Goal: Information Seeking & Learning: Learn about a topic

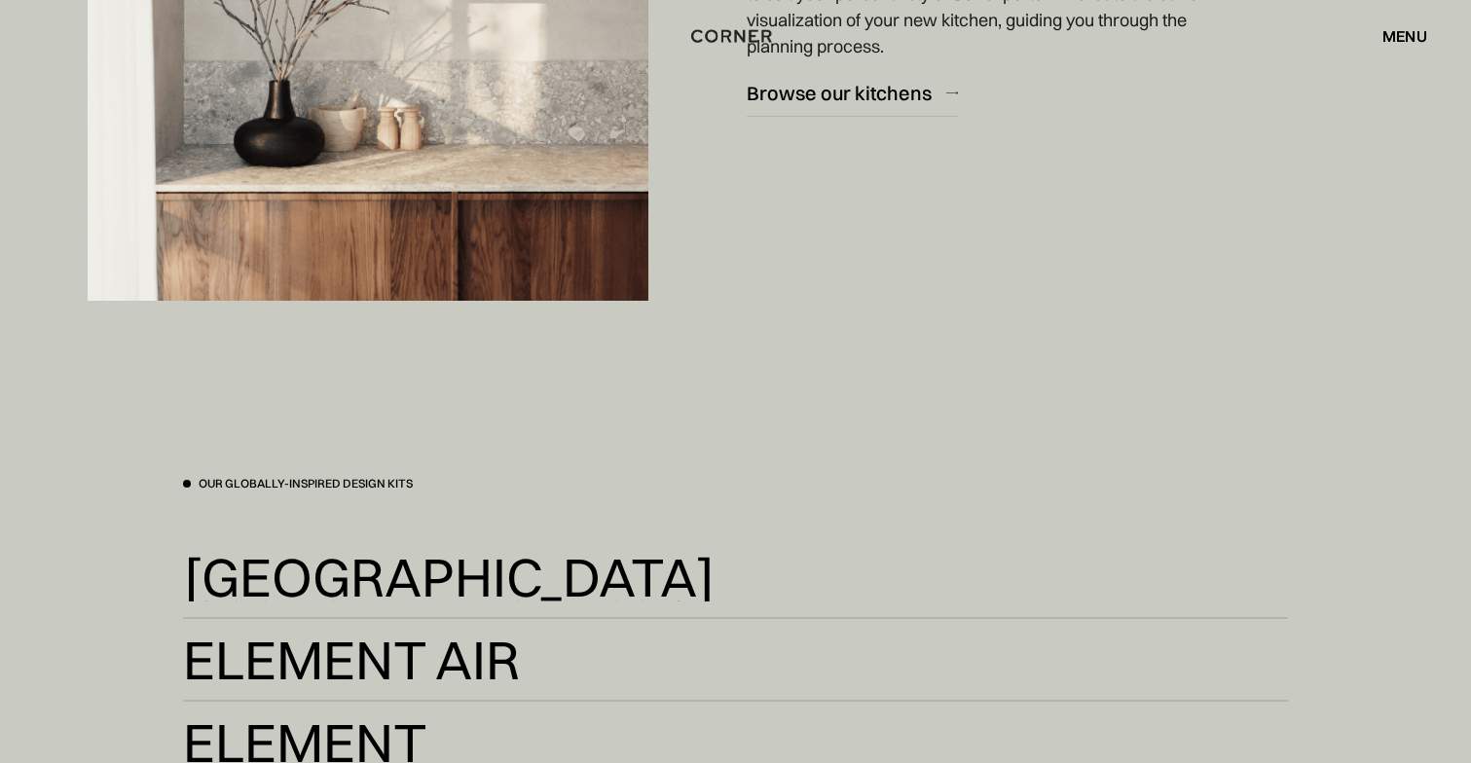
scroll to position [3343, 0]
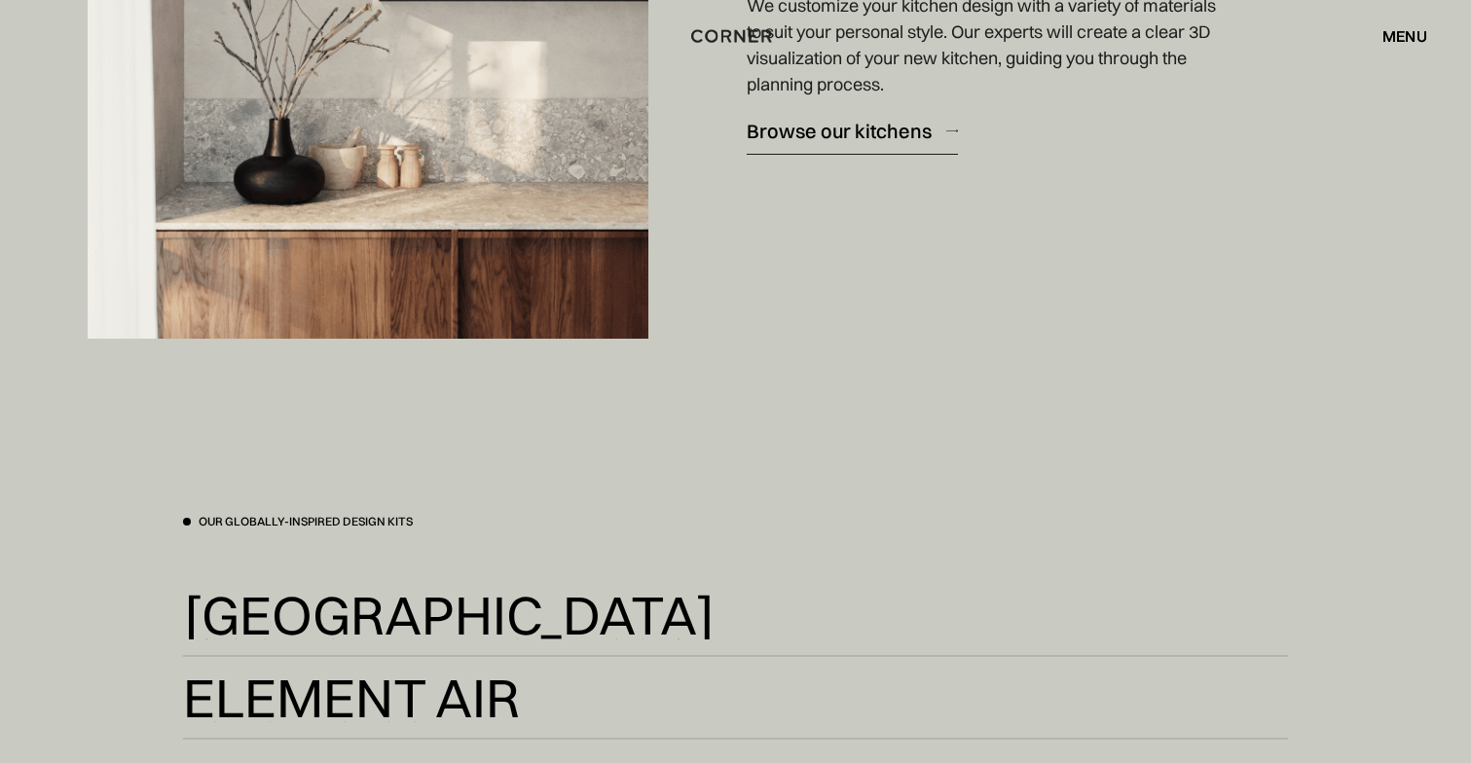
click at [889, 131] on div "Browse our kitchens" at bounding box center [839, 131] width 185 height 26
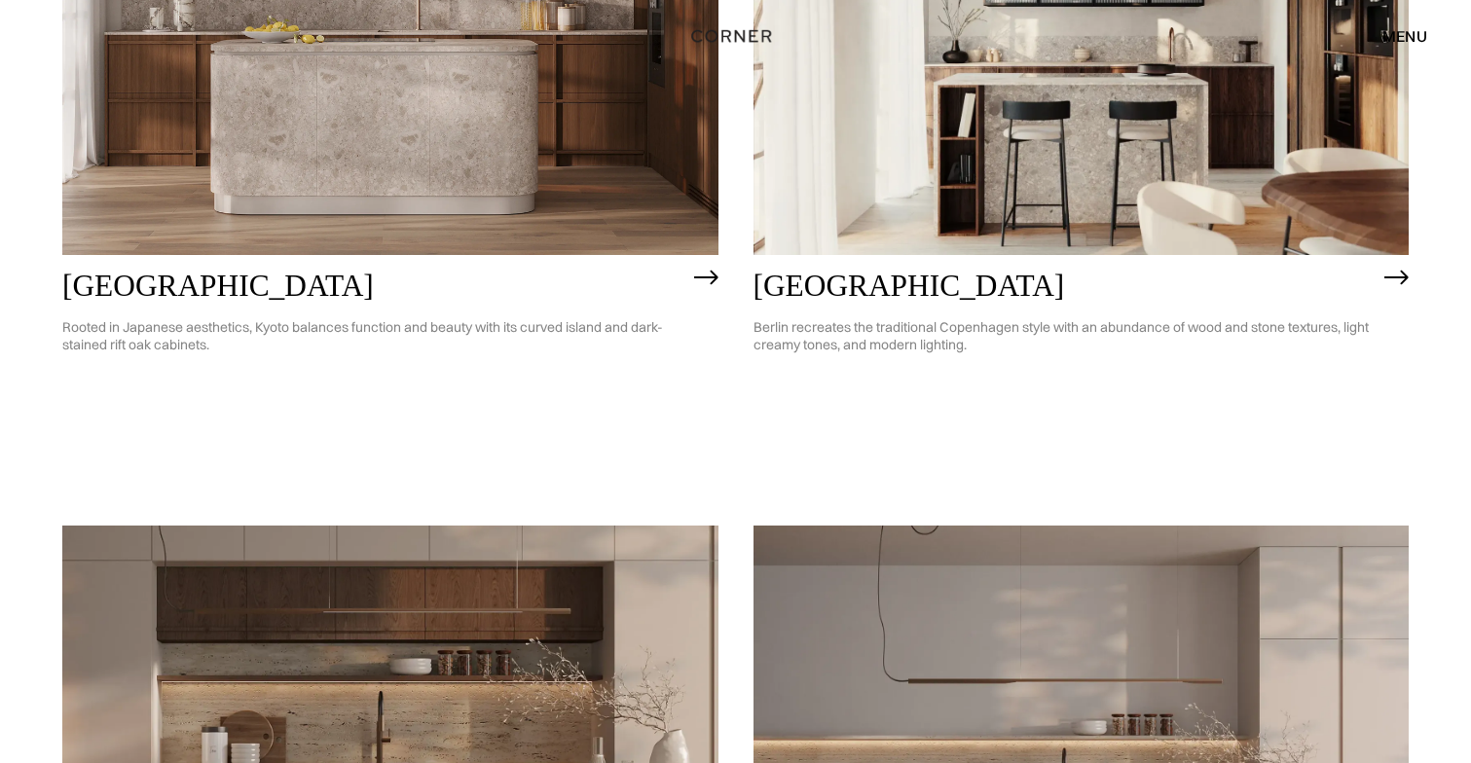
scroll to position [1360, 0]
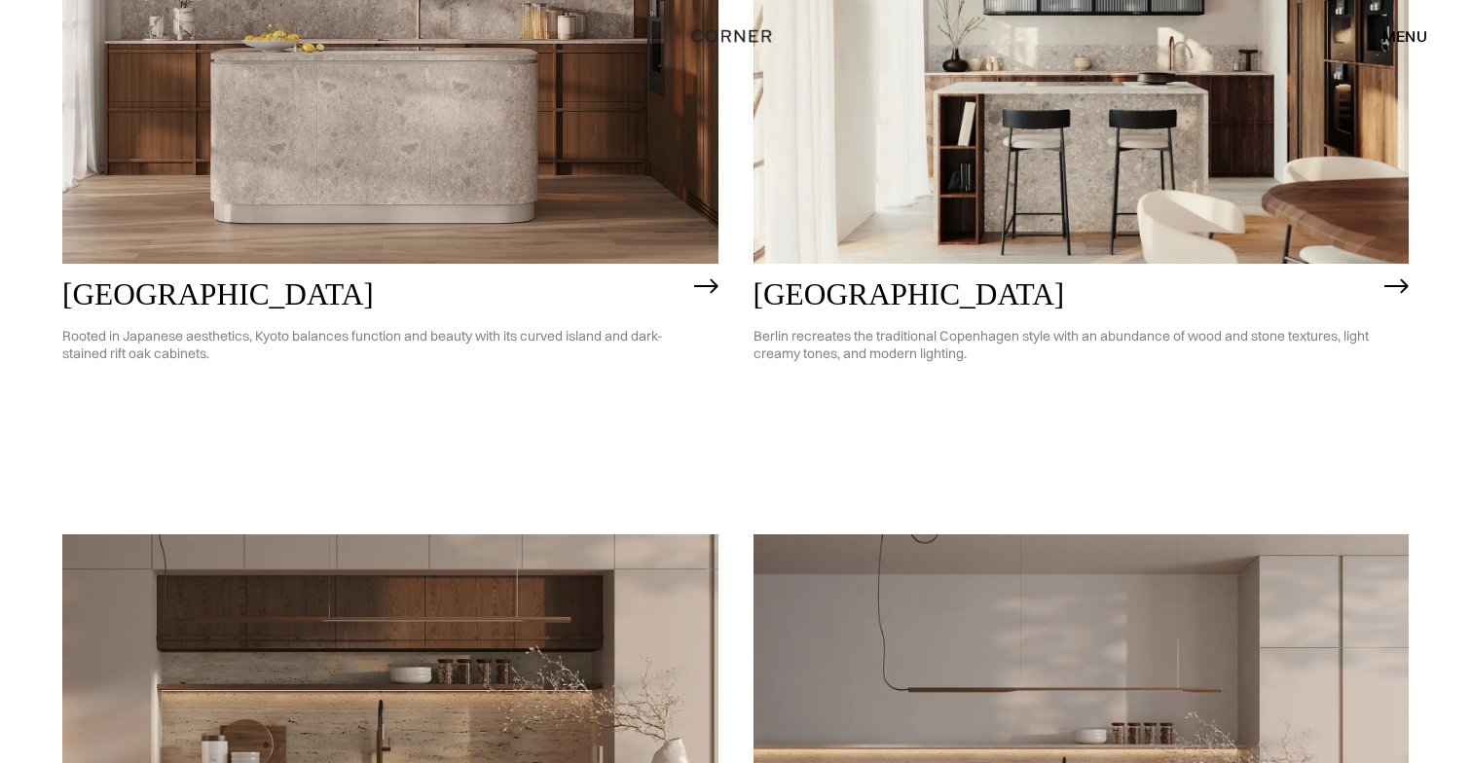
click at [1398, 287] on img at bounding box center [1396, 286] width 24 height 16
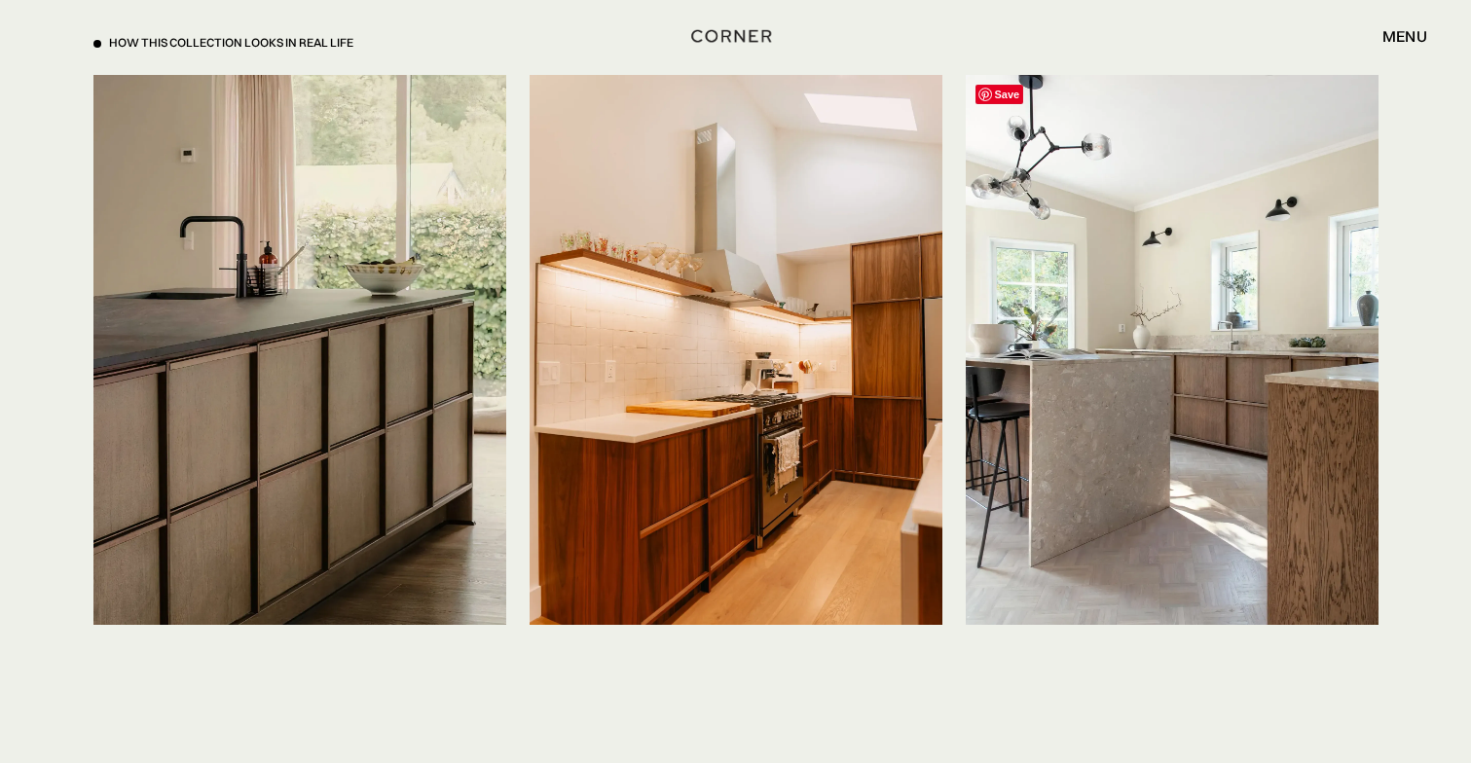
scroll to position [4712, 0]
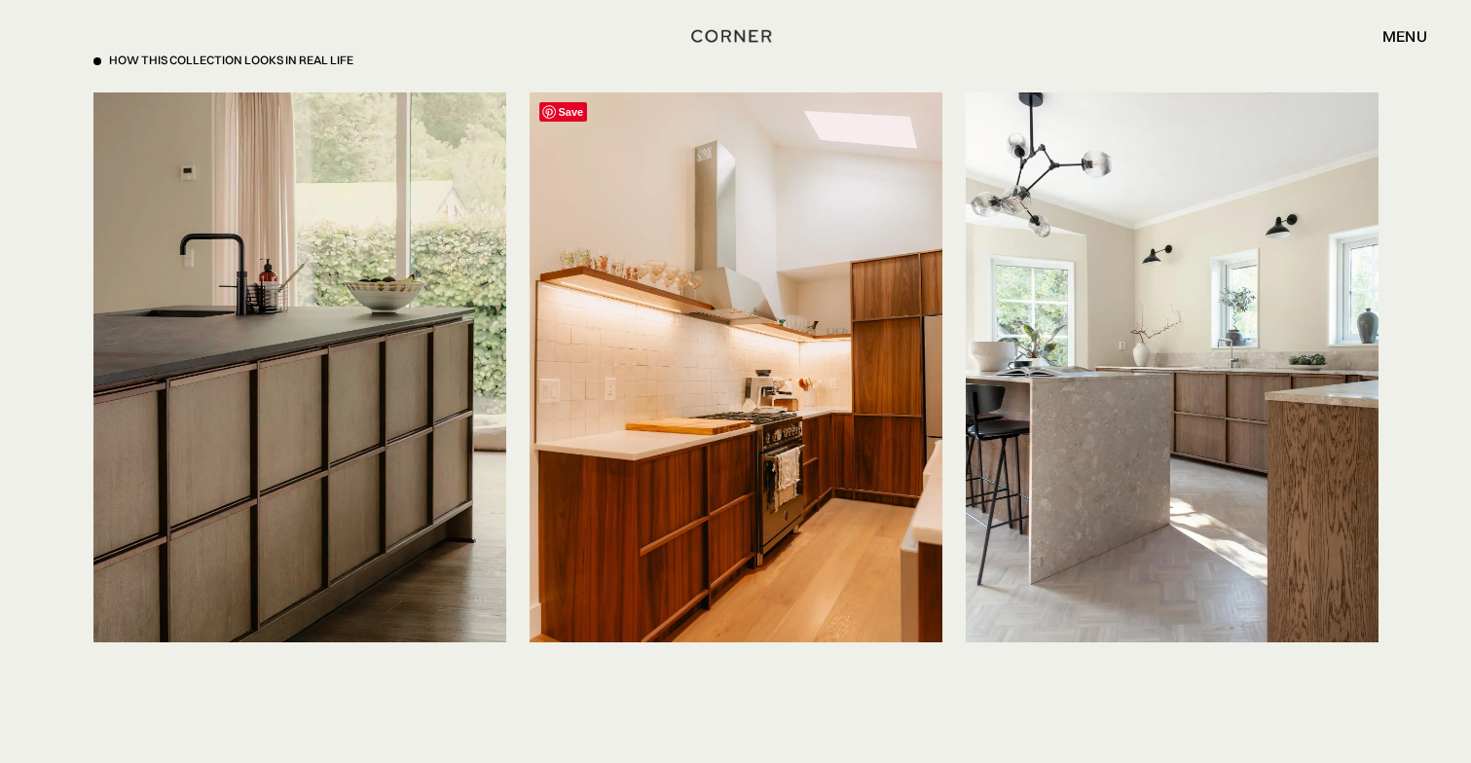
click at [803, 431] on img at bounding box center [735, 367] width 413 height 550
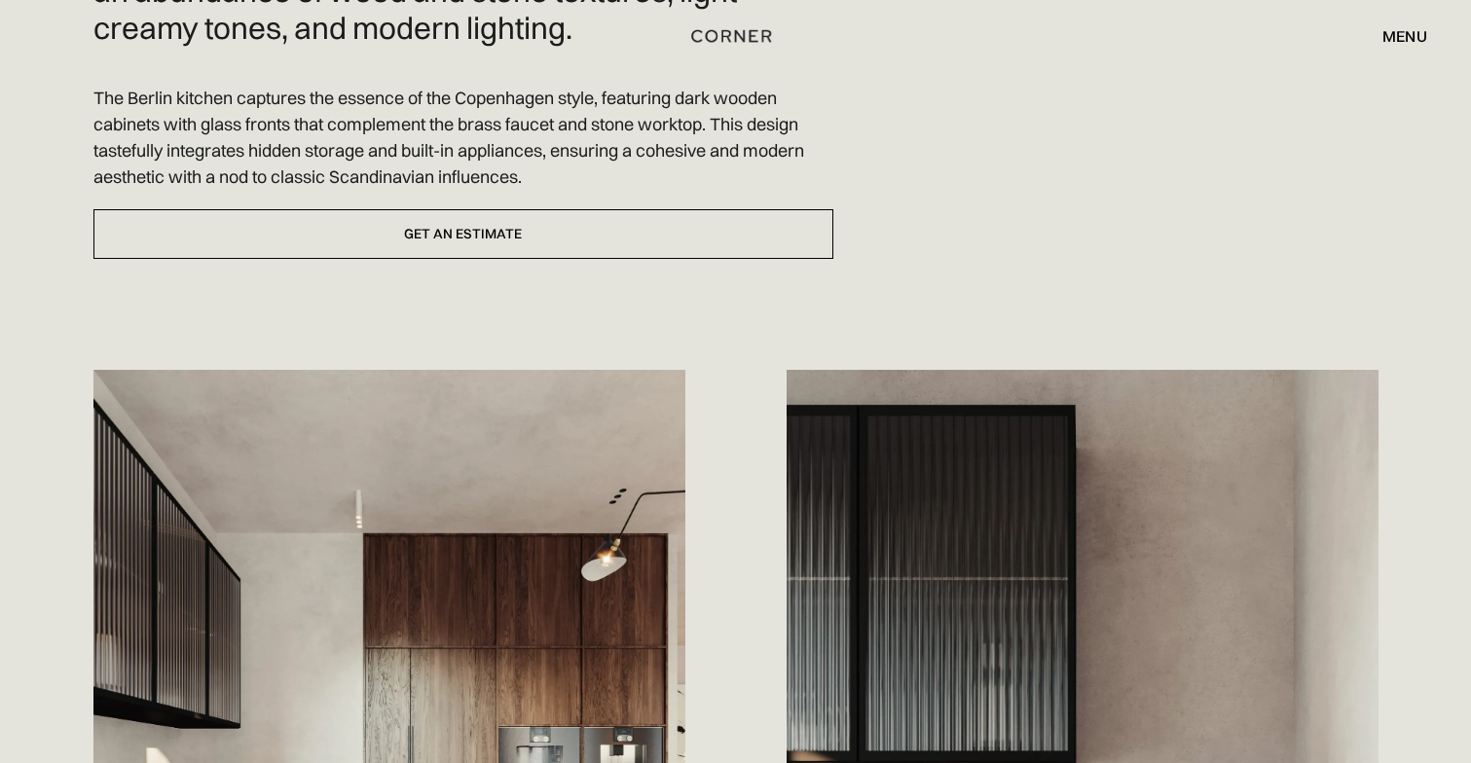
scroll to position [0, 0]
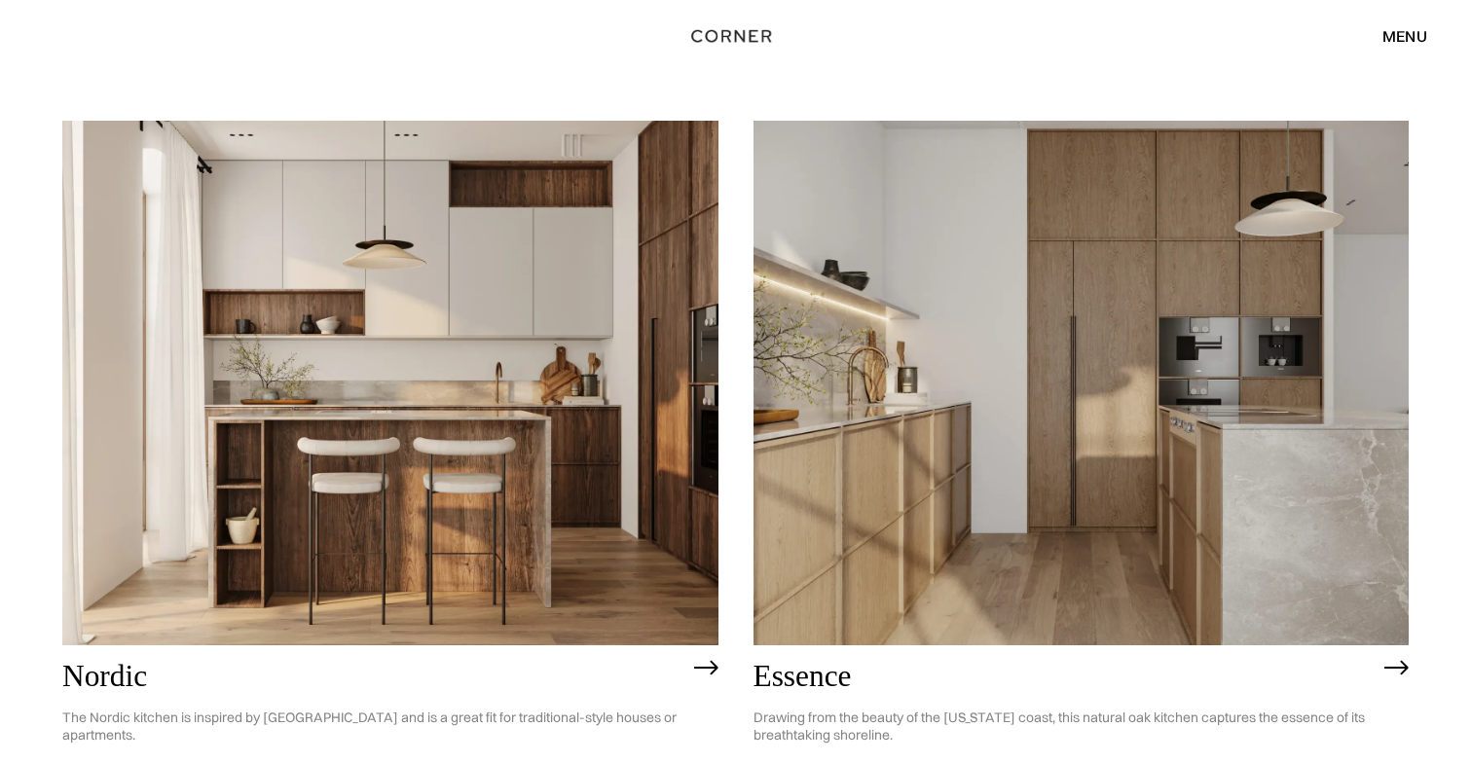
scroll to position [167, 0]
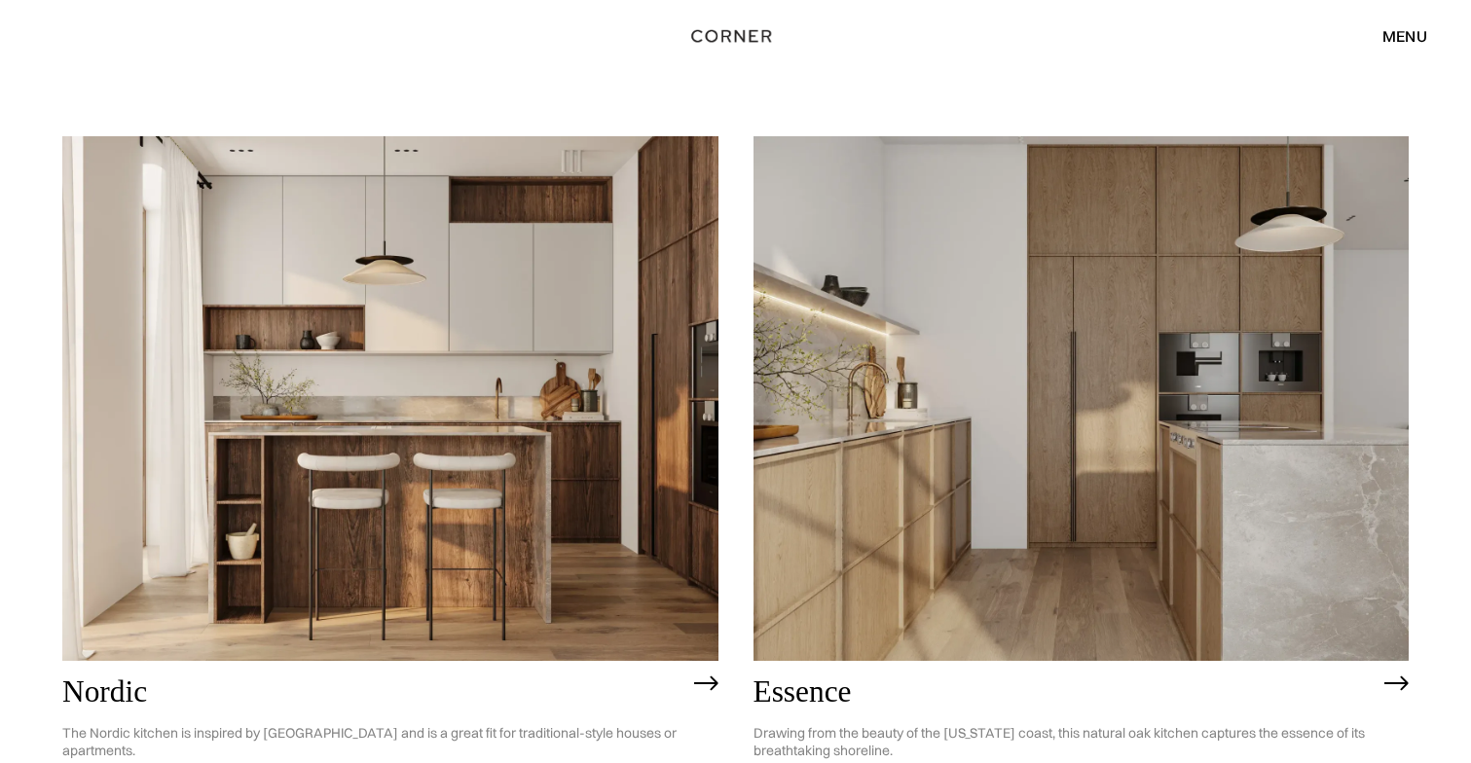
click at [572, 465] on img at bounding box center [390, 398] width 656 height 525
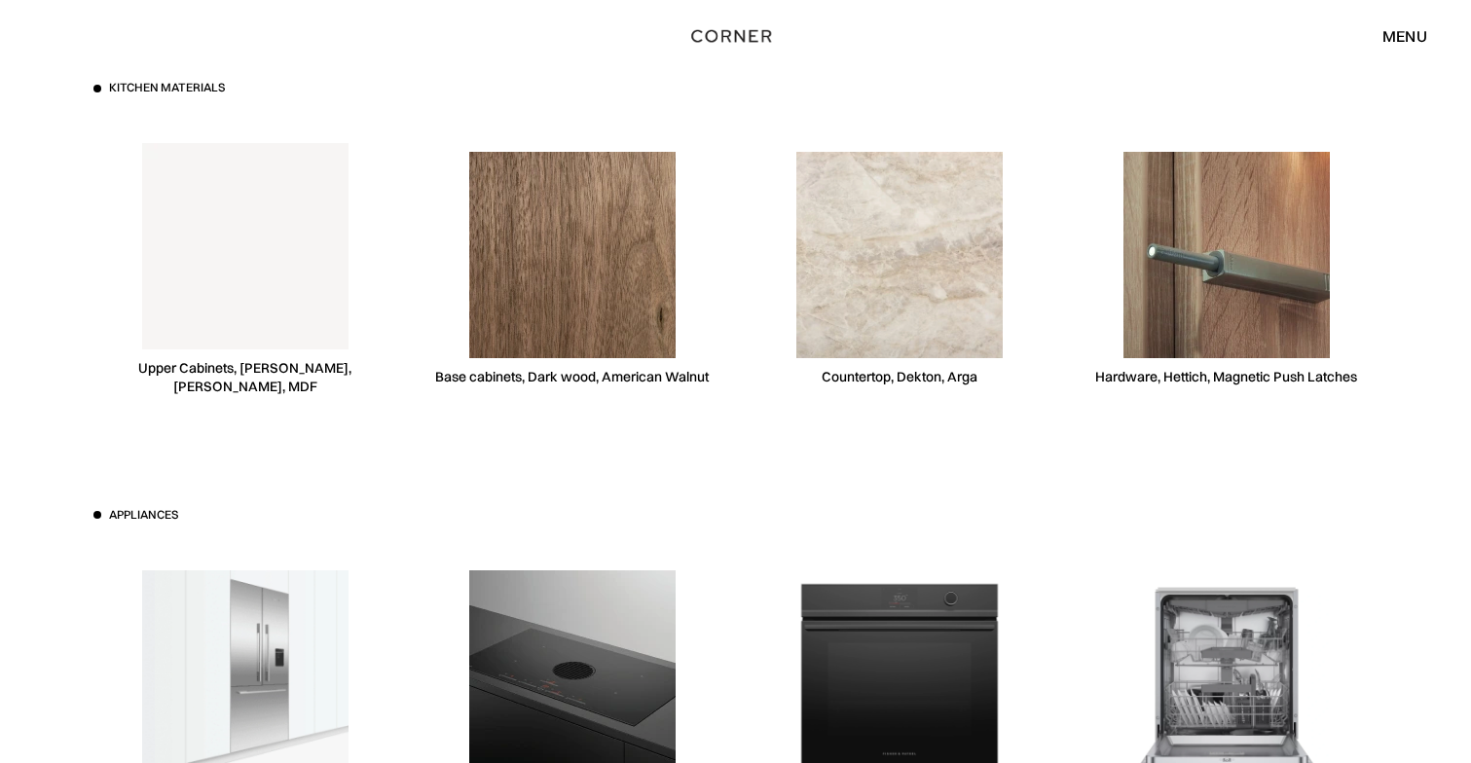
scroll to position [5457, 0]
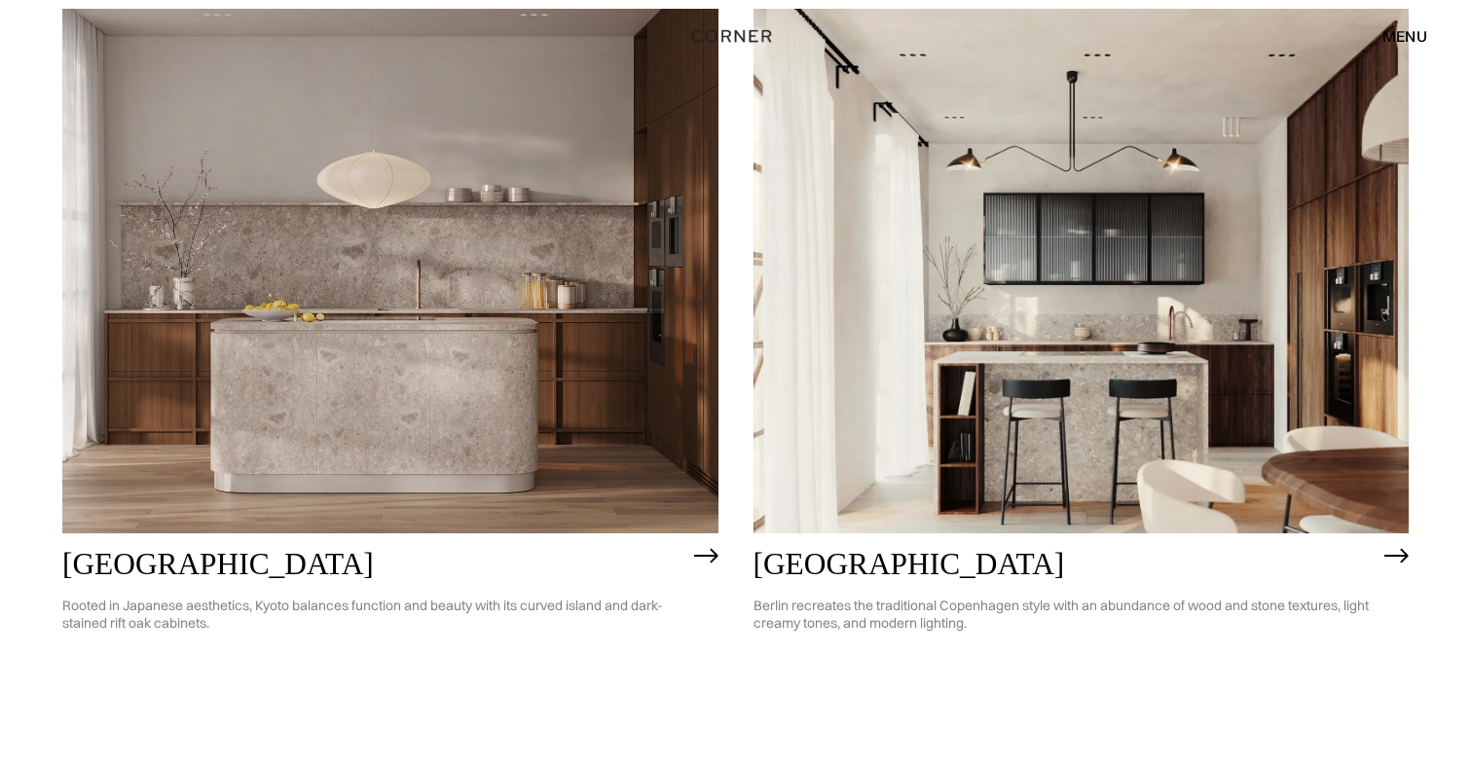
scroll to position [1093, 0]
